Goal: Task Accomplishment & Management: Use online tool/utility

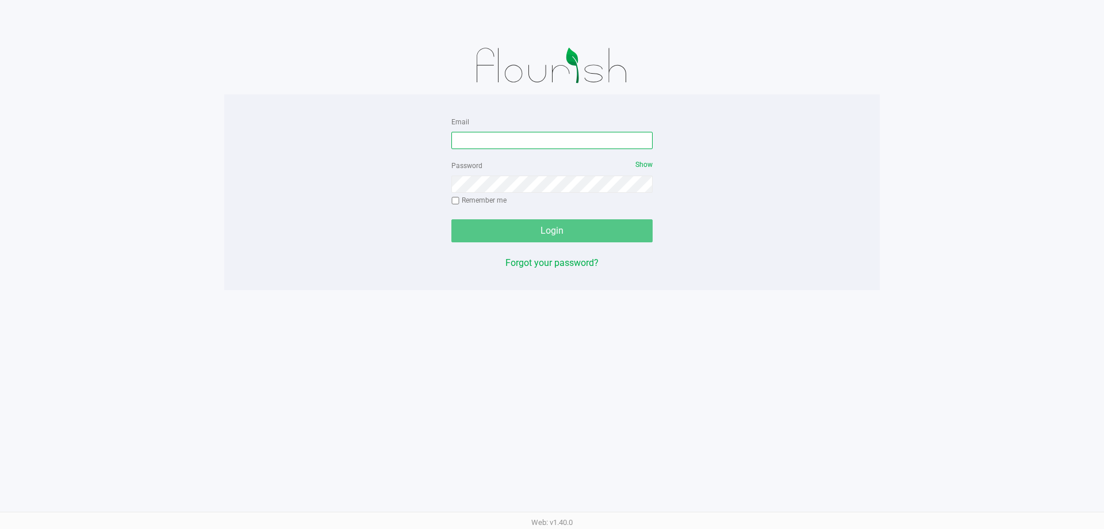
click at [507, 141] on input "Email" at bounding box center [552, 140] width 201 height 17
type input "[EMAIL_ADDRESS][DOMAIN_NAME]"
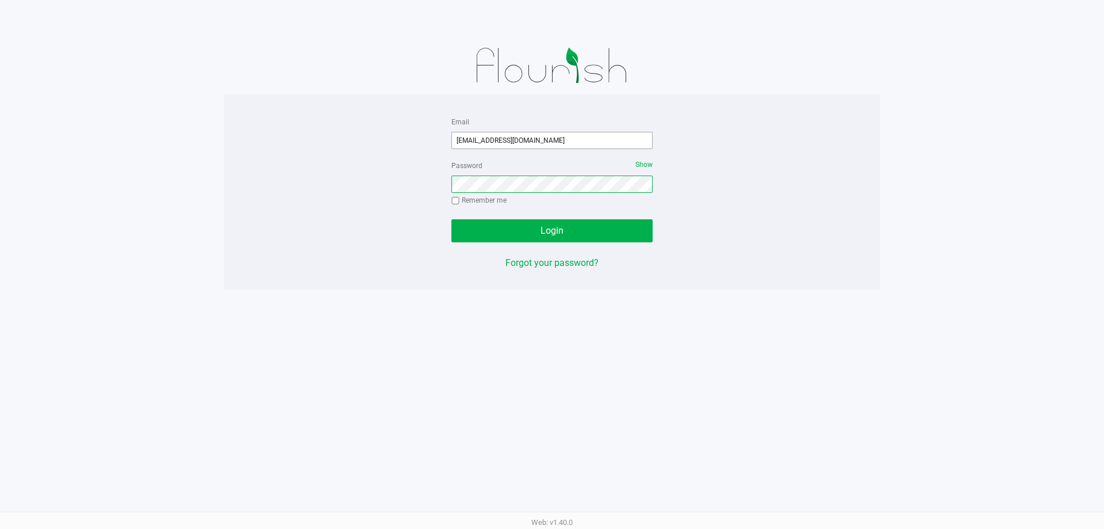
click at [452, 219] on button "Login" at bounding box center [552, 230] width 201 height 23
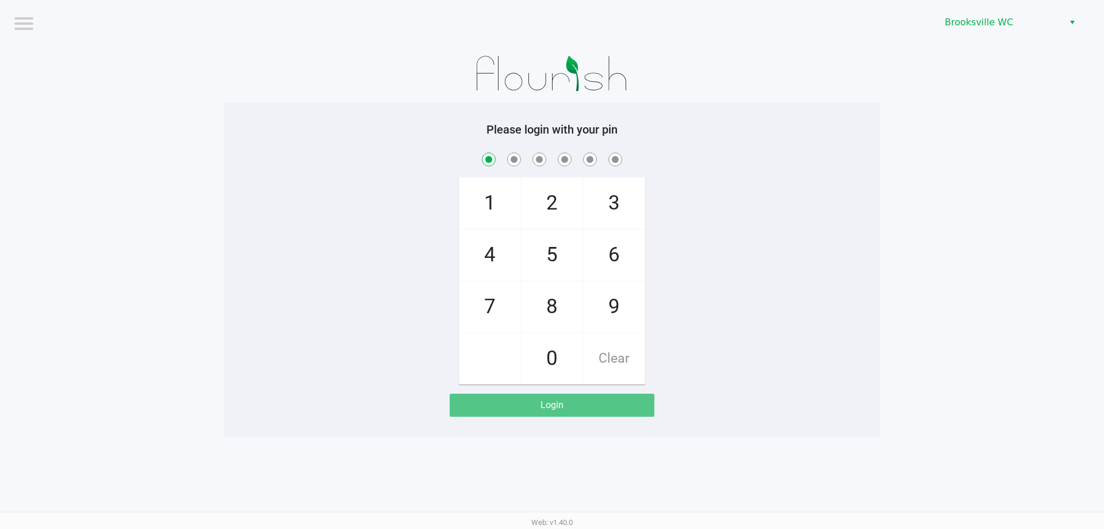
checkbox input "true"
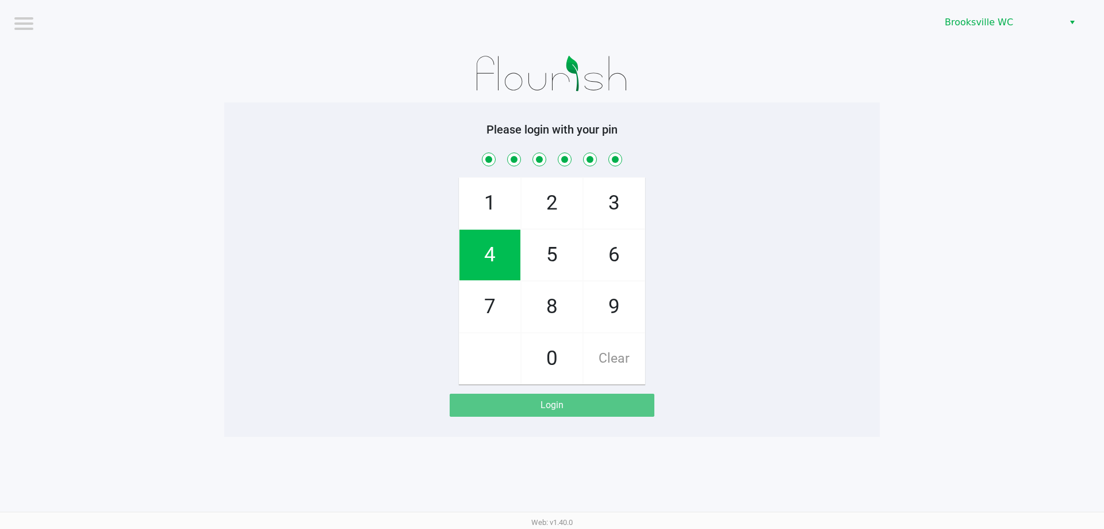
checkbox input "true"
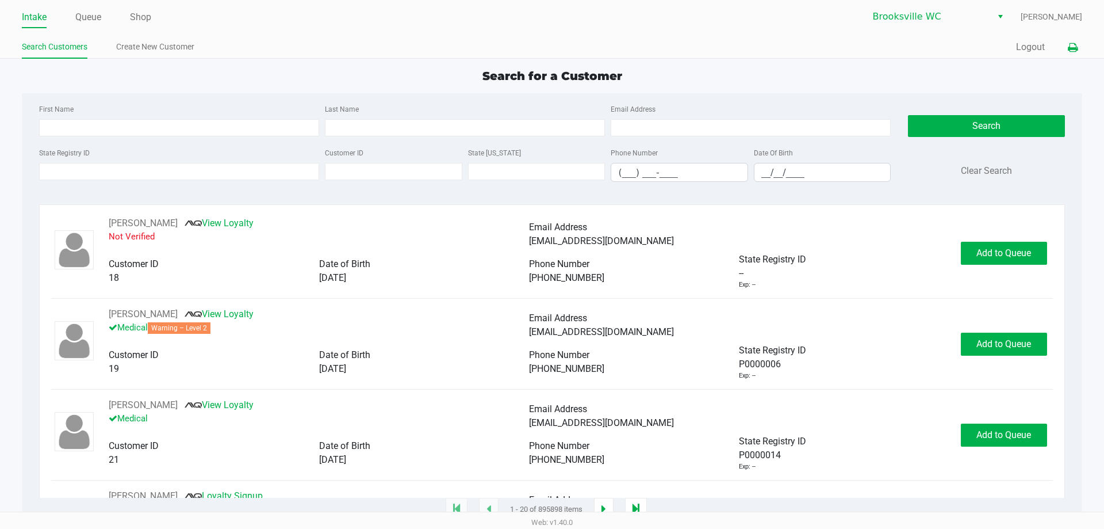
click at [1069, 46] on icon at bounding box center [1073, 48] width 10 height 8
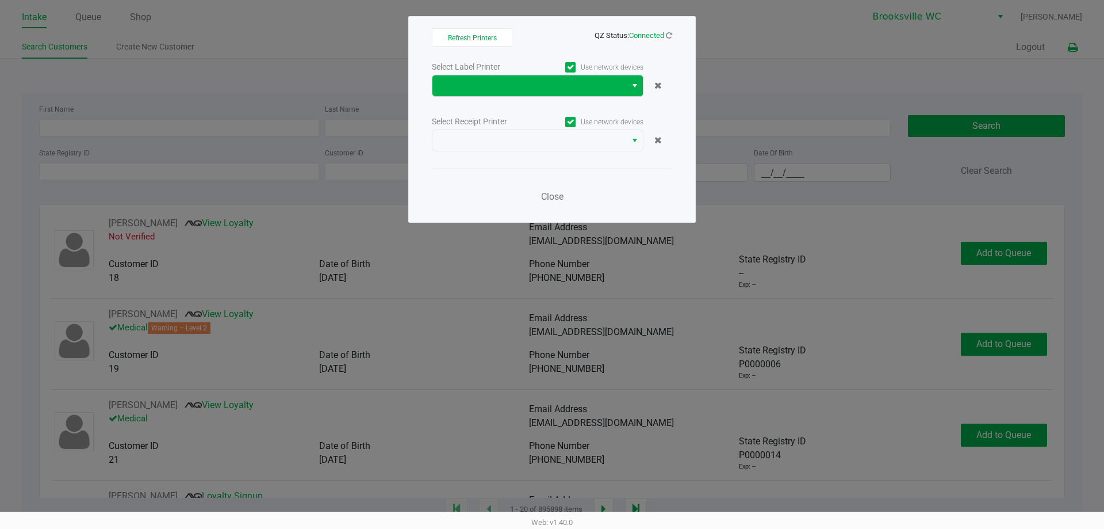
click at [629, 83] on button "Select" at bounding box center [634, 85] width 17 height 21
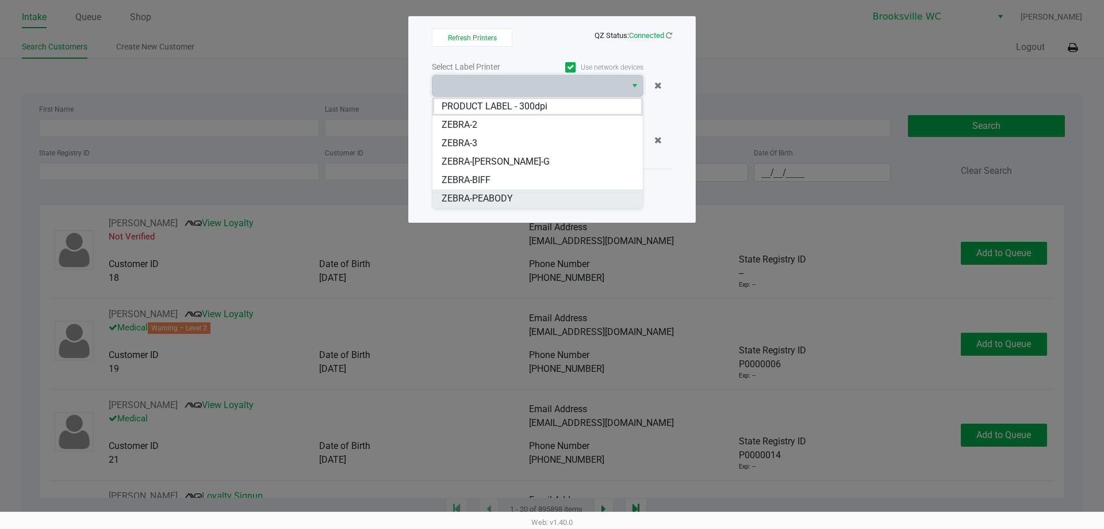
click at [504, 196] on span "ZEBRA-PEABODY" at bounding box center [477, 199] width 71 height 14
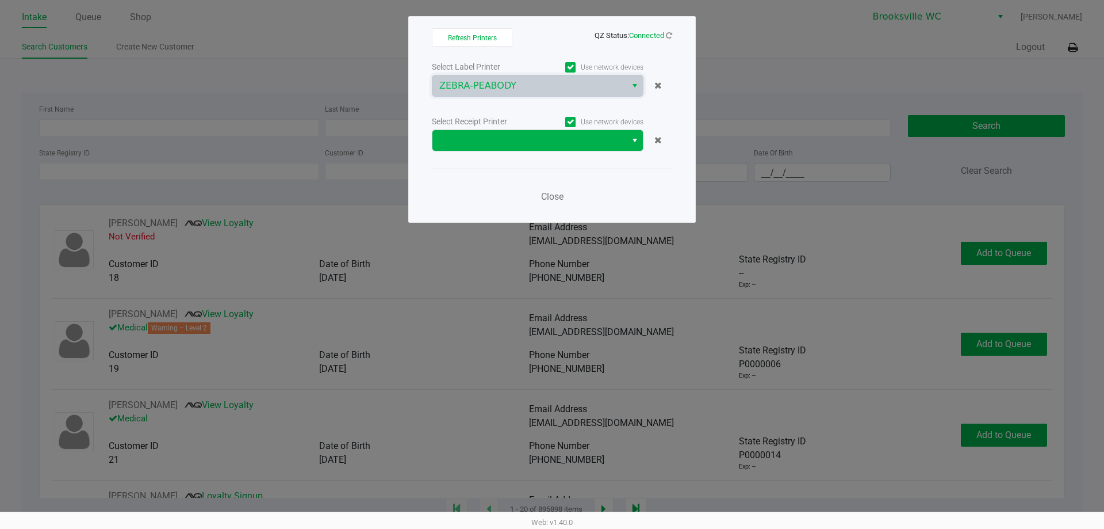
click at [628, 139] on button "Select" at bounding box center [634, 140] width 17 height 21
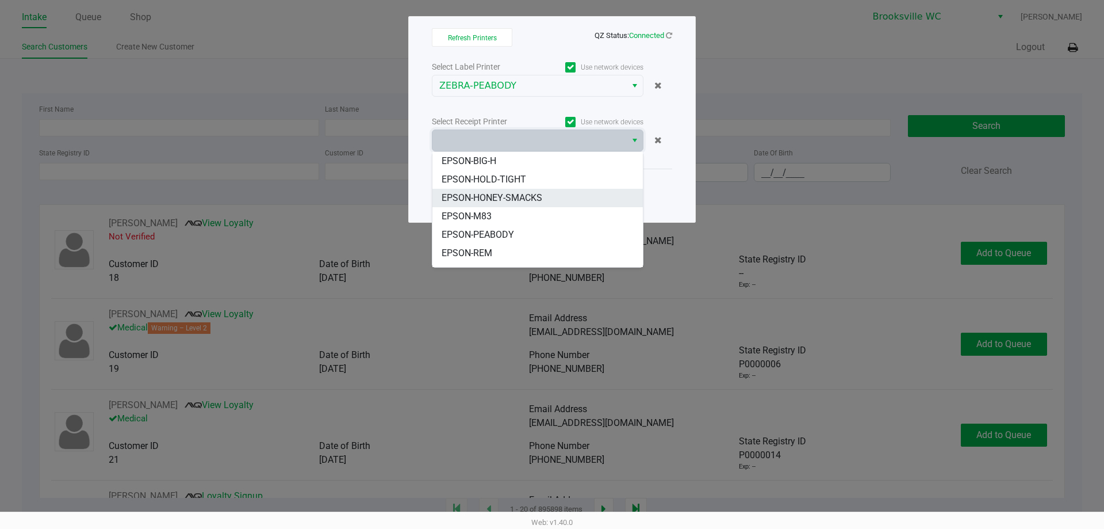
scroll to position [58, 0]
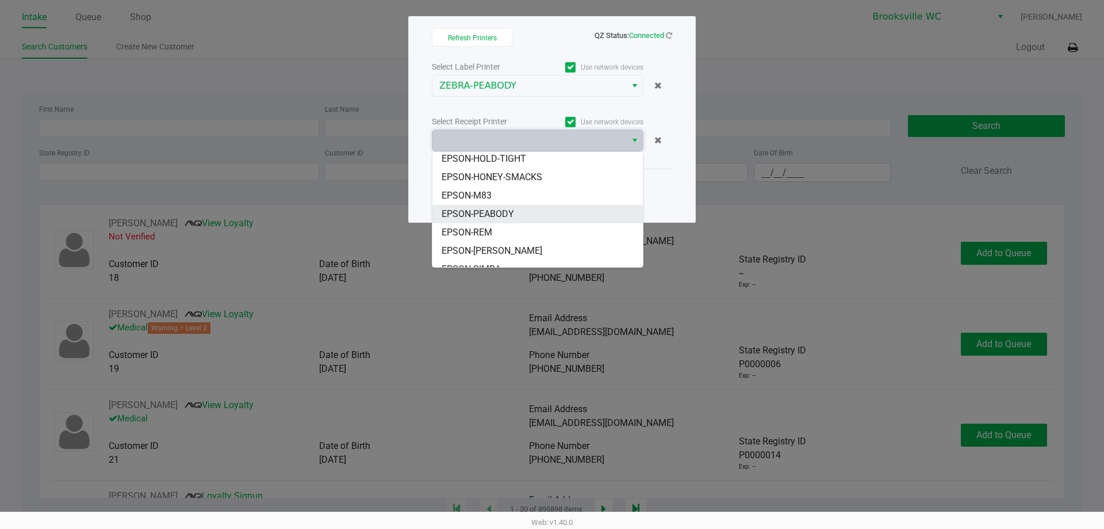
click at [496, 215] on span "EPSON-PEABODY" at bounding box center [478, 214] width 72 height 14
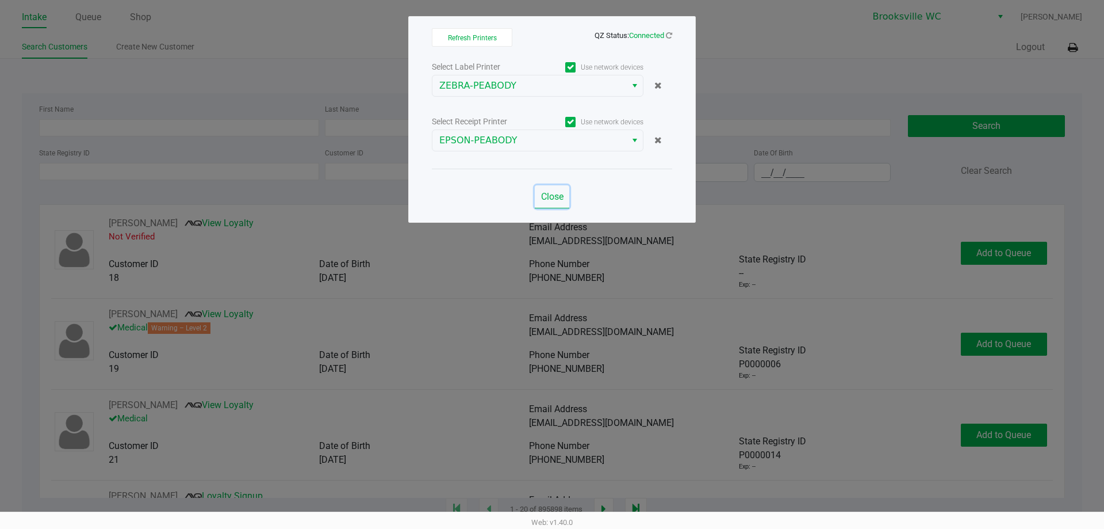
click at [553, 196] on span "Close" at bounding box center [552, 196] width 22 height 11
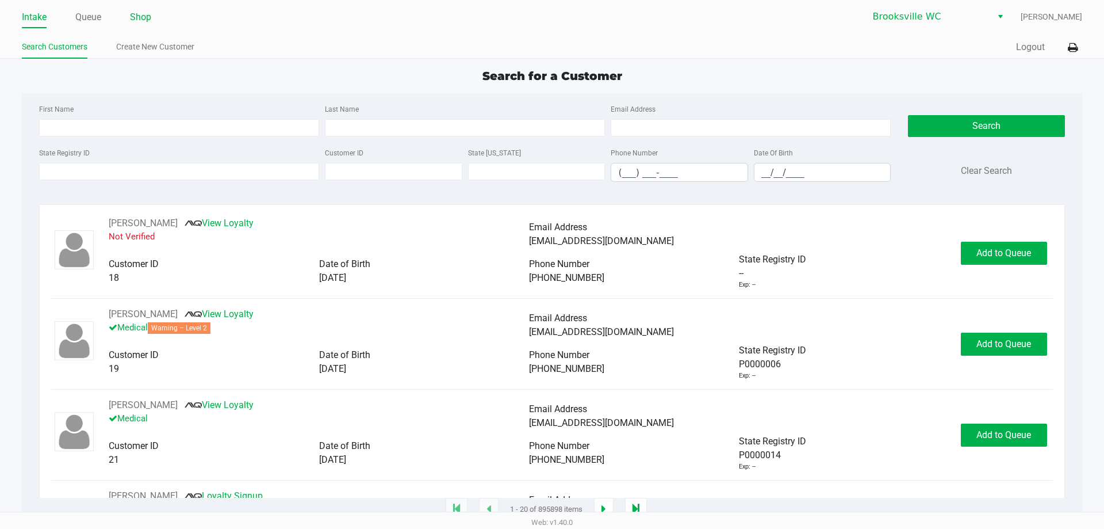
click at [151, 21] on link "Shop" at bounding box center [140, 17] width 21 height 16
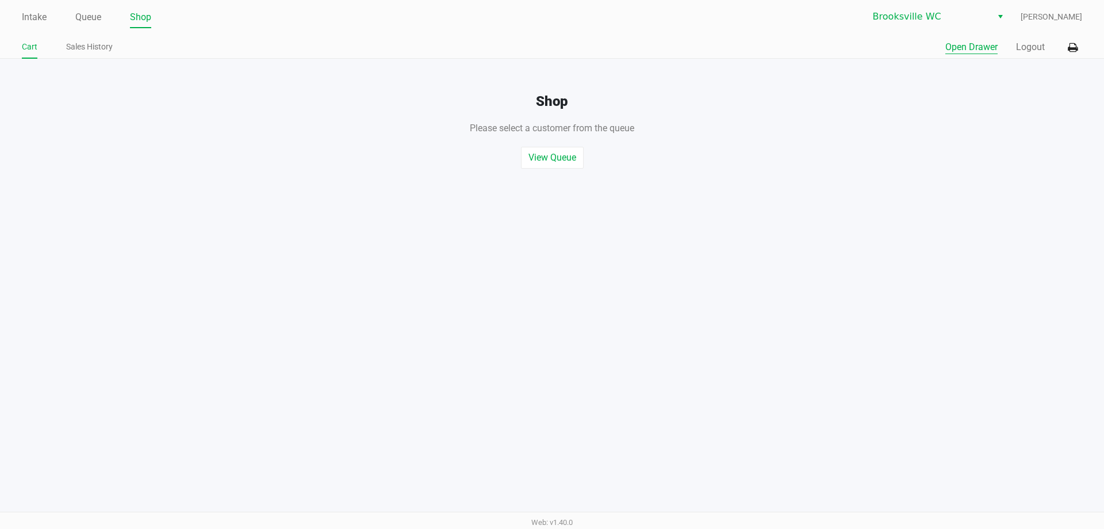
click at [977, 48] on button "Open Drawer" at bounding box center [972, 47] width 52 height 14
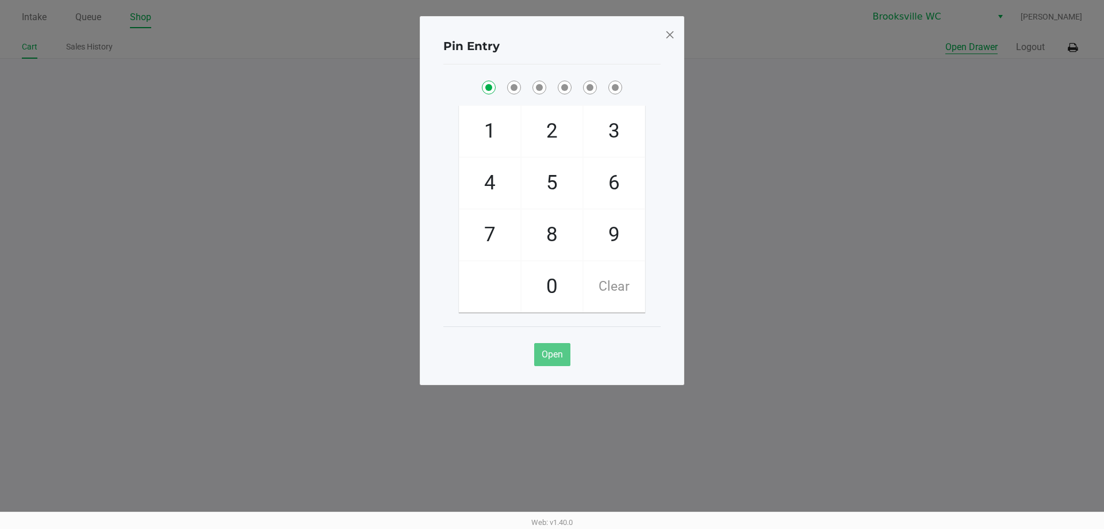
checkbox input "true"
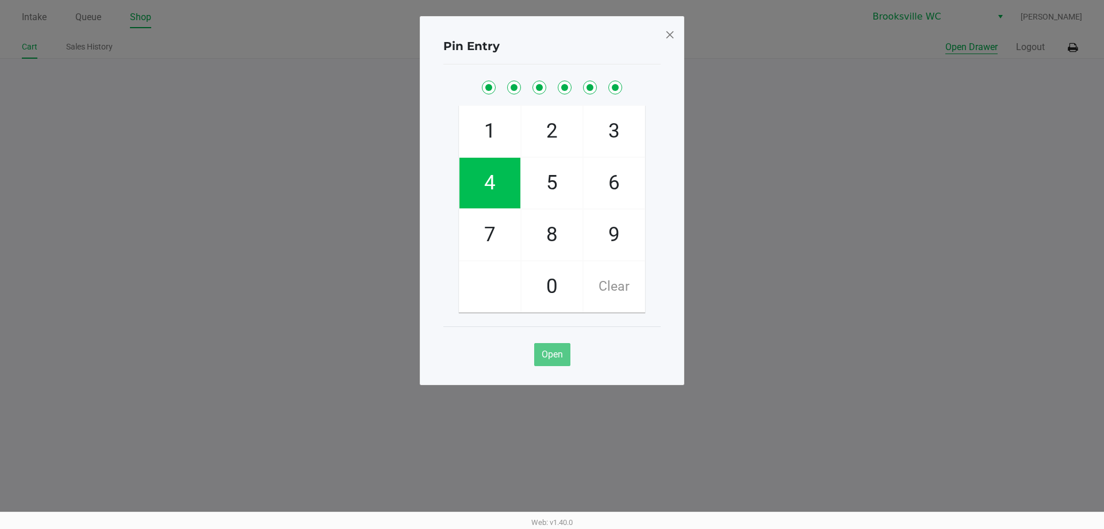
checkbox input "true"
